Goal: Task Accomplishment & Management: Use online tool/utility

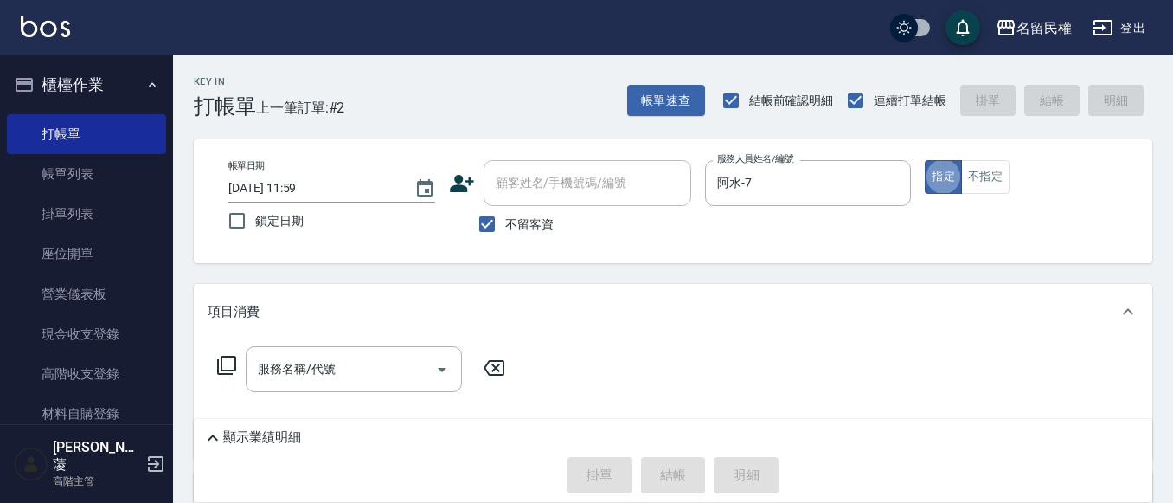
type button "true"
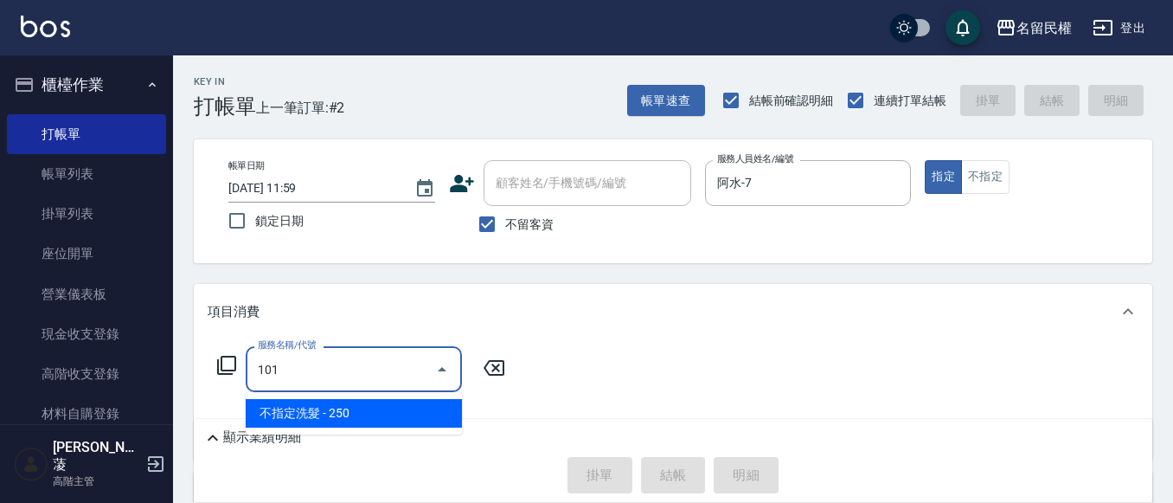
type input "不指定洗髮(101)"
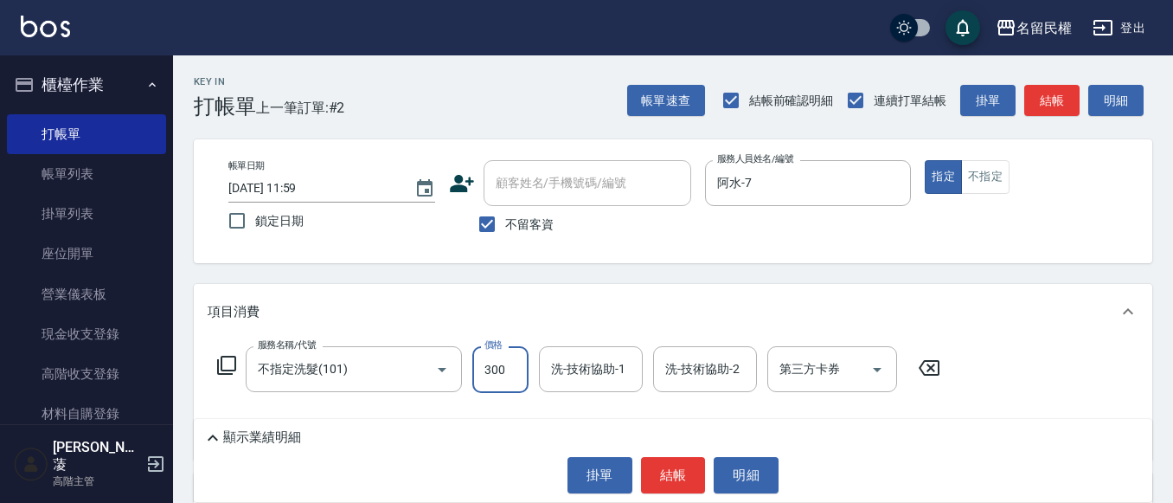
type input "300"
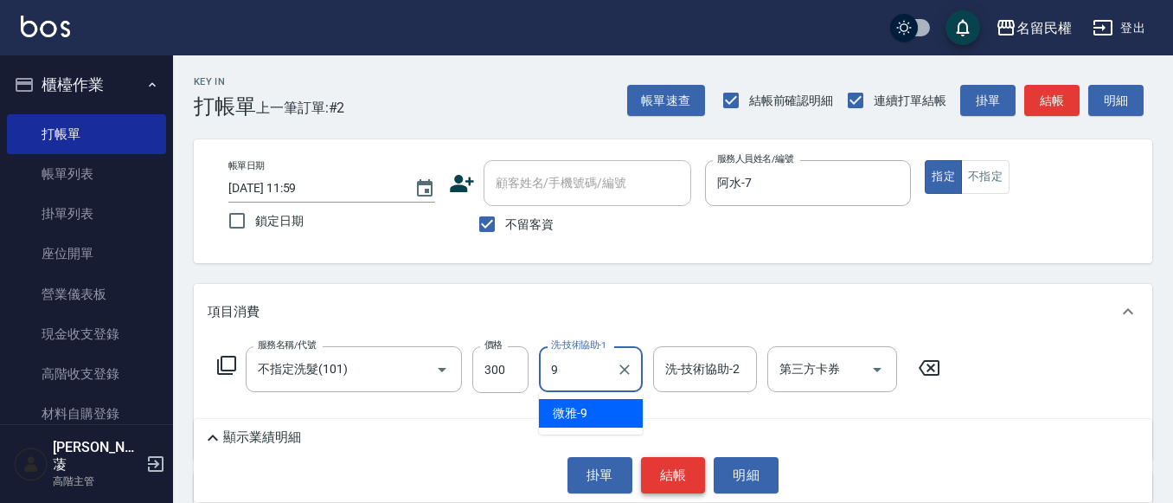
type input "微雅-9"
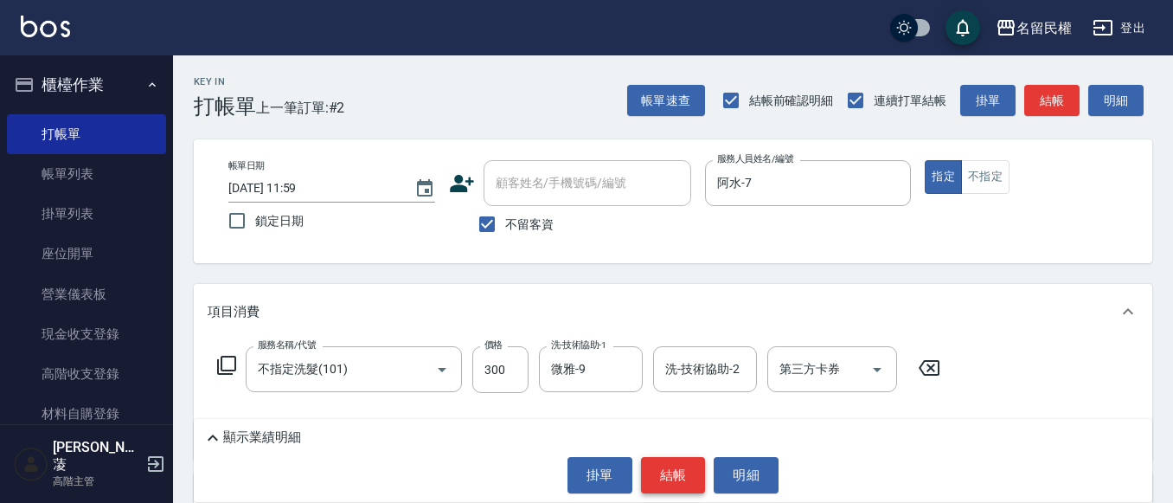
drag, startPoint x: 713, startPoint y: 488, endPoint x: 656, endPoint y: 484, distance: 57.3
click at [713, 487] on div "掛單 結帳 明細" at bounding box center [672, 475] width 941 height 36
click at [653, 481] on button "結帳" at bounding box center [673, 475] width 65 height 36
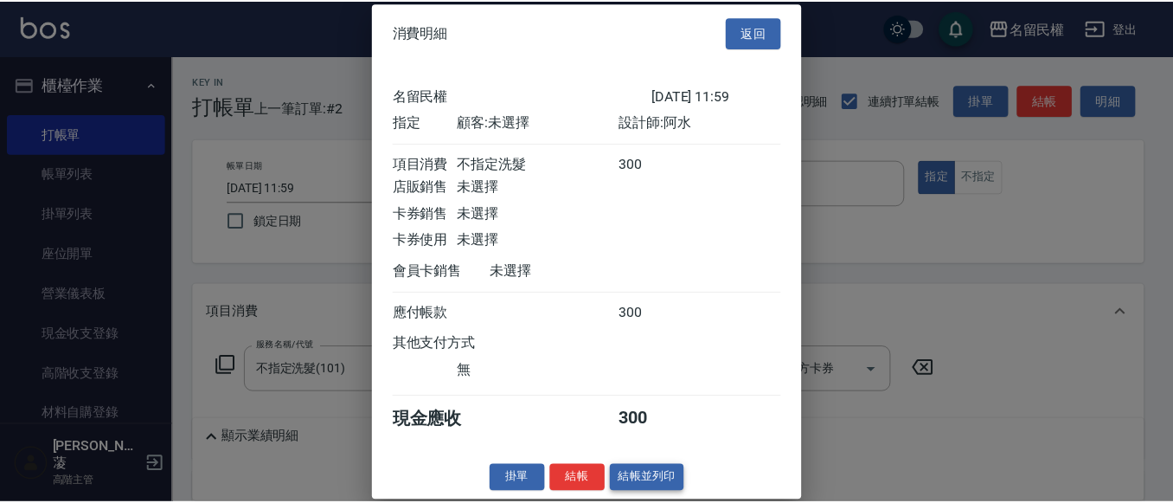
scroll to position [22, 0]
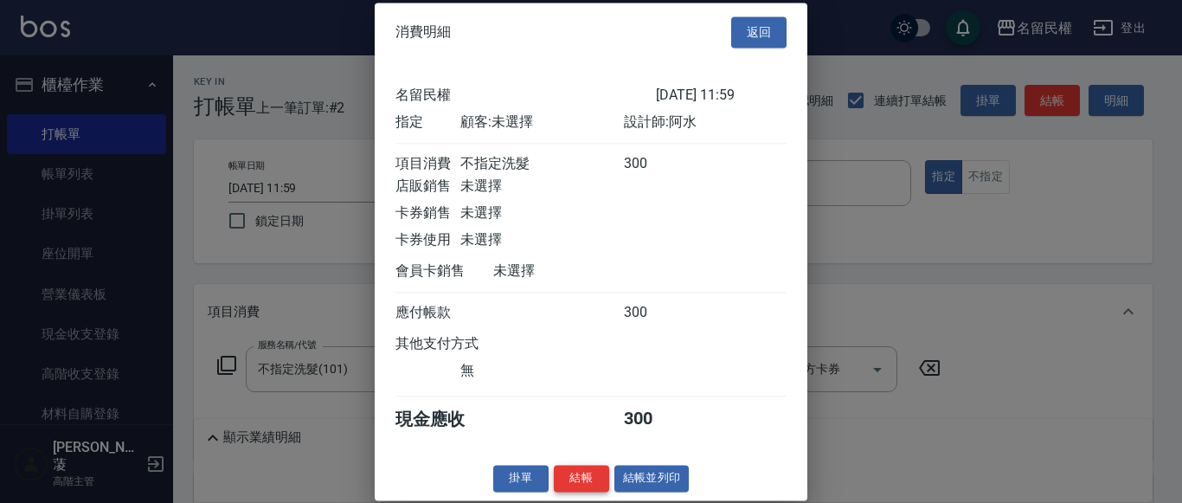
click at [569, 486] on button "結帳" at bounding box center [581, 478] width 55 height 27
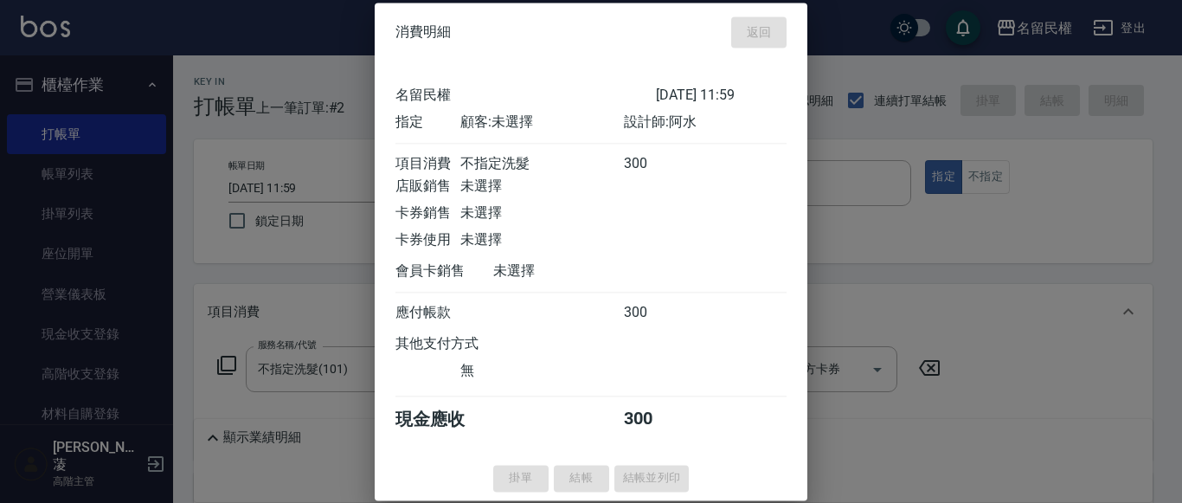
type input "[DATE] 12:43"
